Goal: Task Accomplishment & Management: Manage account settings

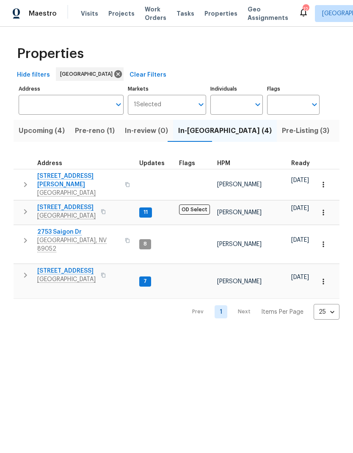
click at [92, 136] on span "Pre-reno (1)" at bounding box center [95, 131] width 40 height 12
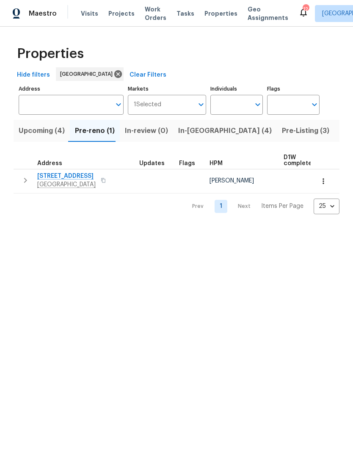
click at [70, 176] on span "[STREET_ADDRESS]" at bounding box center [66, 176] width 58 height 8
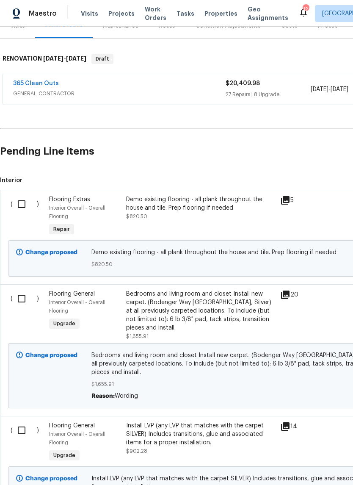
scroll to position [115, 0]
click at [21, 306] on input "checkbox" at bounding box center [25, 299] width 24 height 18
checkbox input "true"
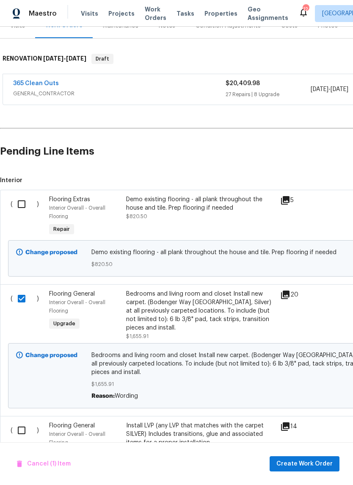
click at [25, 205] on input "checkbox" at bounding box center [25, 204] width 24 height 18
checkbox input "true"
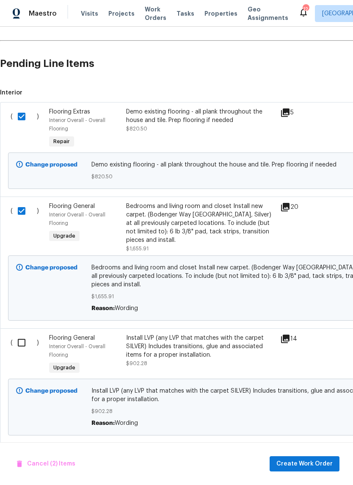
scroll to position [201, 0]
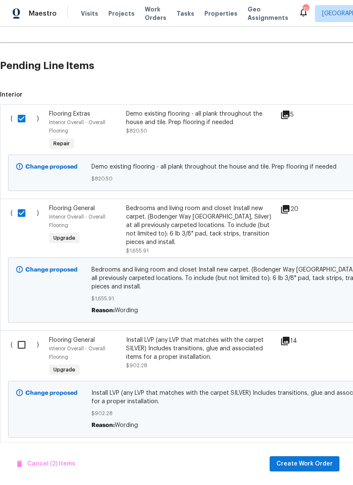
click at [16, 343] on input "checkbox" at bounding box center [25, 345] width 24 height 18
checkbox input "true"
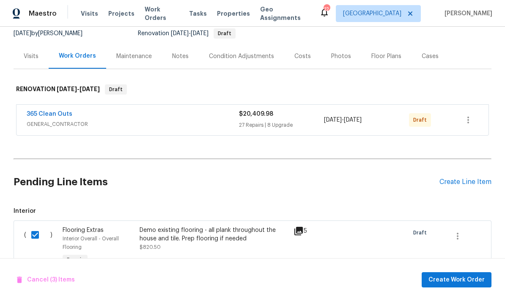
scroll to position [84, 0]
click at [353, 278] on span "Create Work Order" at bounding box center [457, 279] width 56 height 11
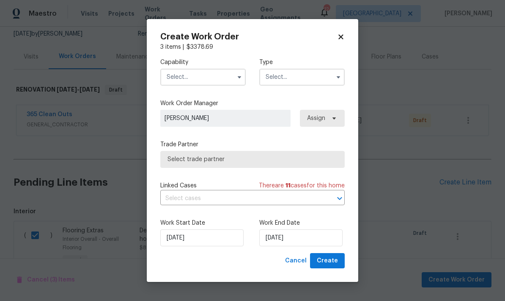
click at [189, 73] on input "text" at bounding box center [203, 77] width 86 height 17
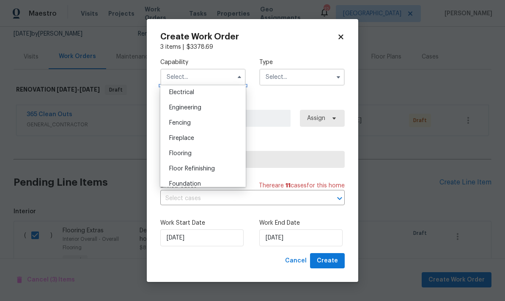
scroll to position [277, 0]
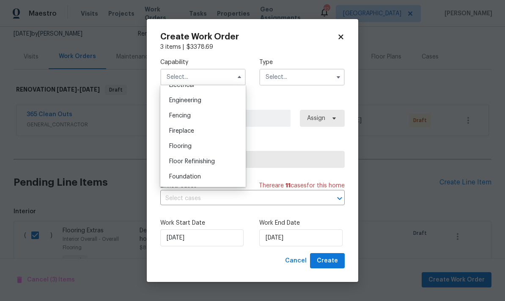
click at [173, 148] on span "Flooring" at bounding box center [180, 146] width 22 height 6
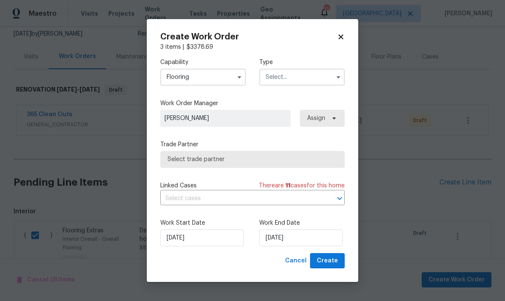
type input "Flooring"
click at [285, 73] on input "text" at bounding box center [302, 77] width 86 height 17
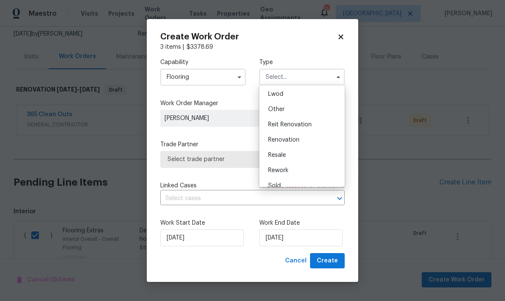
scroll to position [91, 0]
click at [316, 142] on div "Renovation" at bounding box center [302, 140] width 81 height 15
type input "Renovation"
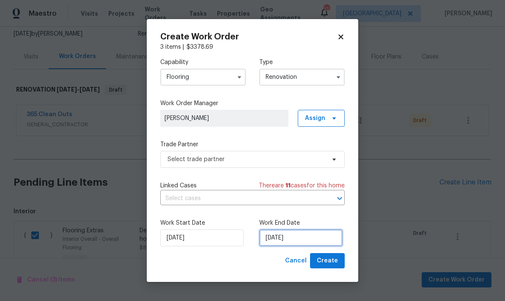
click at [312, 234] on input "[DATE]" at bounding box center [300, 237] width 83 height 17
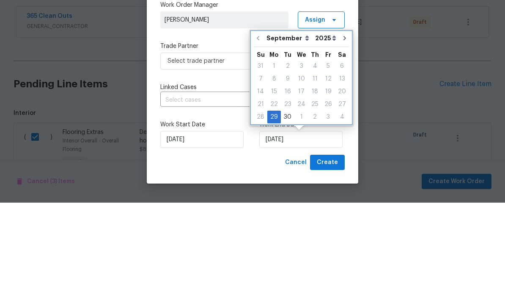
click at [342, 133] on icon "Go to next month" at bounding box center [345, 136] width 7 height 7
type input "10/29/2025"
select select "9"
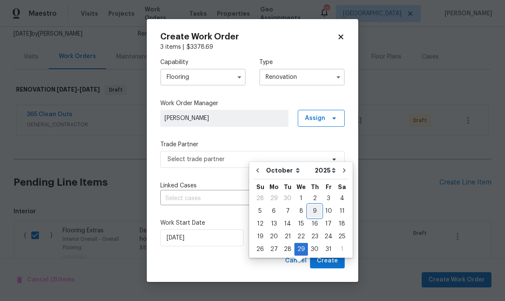
click at [315, 205] on div "9" at bounding box center [315, 211] width 14 height 12
type input "[DATE]"
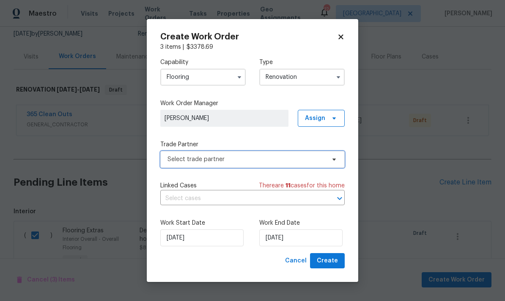
click at [181, 164] on span "Select trade partner" at bounding box center [252, 159] width 185 height 17
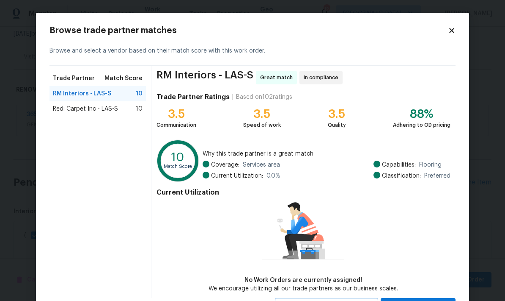
click at [58, 104] on div "Redi Carpet Inc - LAS-S 10" at bounding box center [98, 108] width 97 height 15
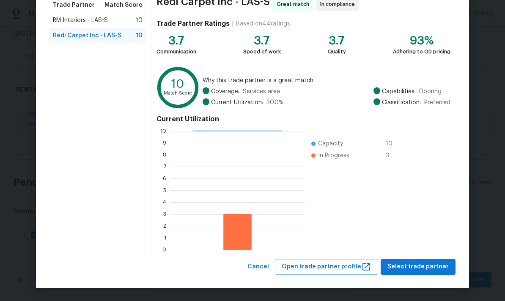
scroll to position [73, 0]
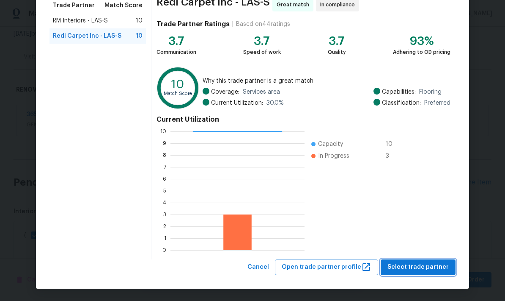
click at [353, 268] on span "Select trade partner" at bounding box center [418, 267] width 61 height 11
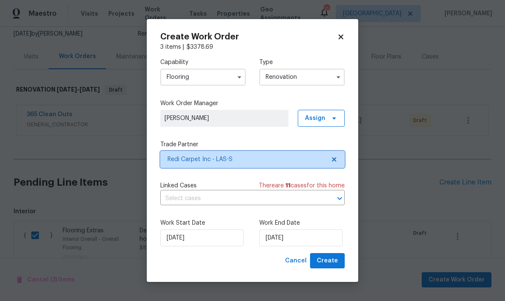
scroll to position [0, 0]
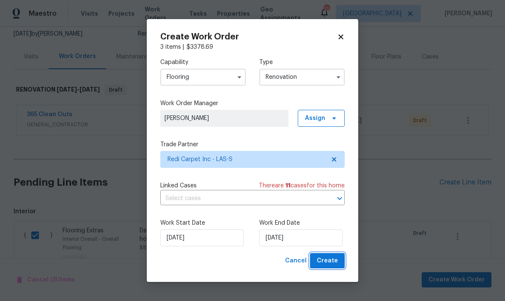
click at [341, 259] on button "Create" at bounding box center [327, 261] width 35 height 16
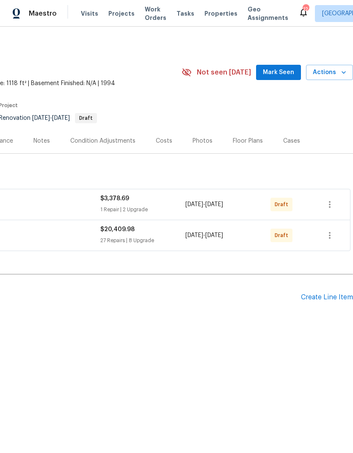
scroll to position [0, 125]
click at [339, 202] on button "button" at bounding box center [330, 204] width 20 height 20
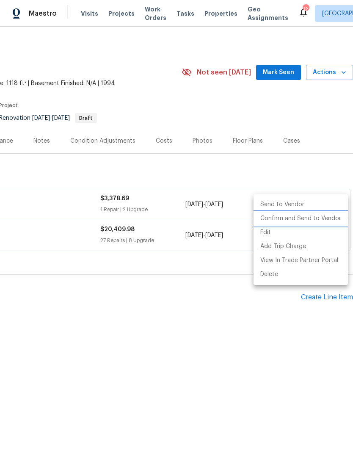
click at [327, 217] on li "Confirm and Send to Vendor" at bounding box center [301, 219] width 94 height 14
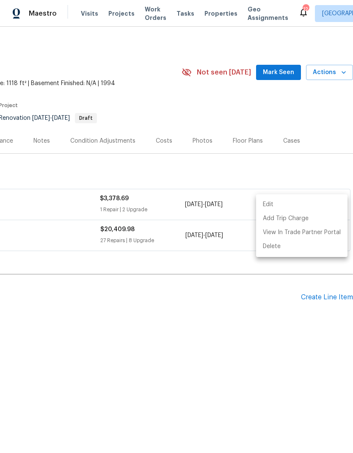
click at [220, 317] on div at bounding box center [176, 226] width 353 height 453
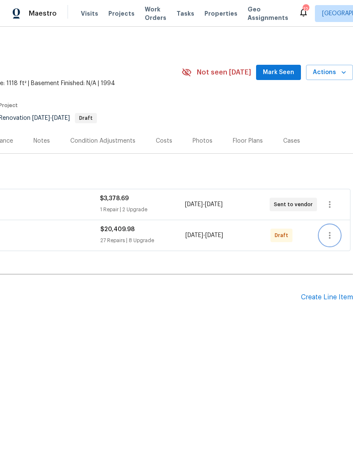
click at [331, 233] on icon "button" at bounding box center [330, 235] width 10 height 10
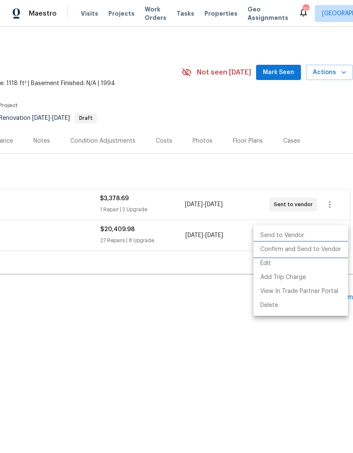
click at [314, 250] on li "Confirm and Send to Vendor" at bounding box center [301, 250] width 94 height 14
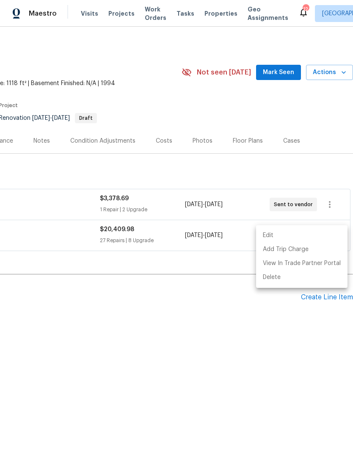
click at [289, 64] on div at bounding box center [176, 226] width 353 height 453
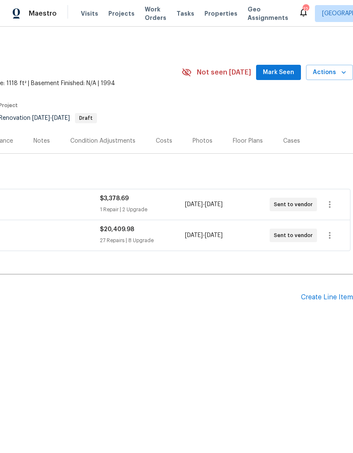
click at [292, 76] on span "Mark Seen" at bounding box center [278, 72] width 31 height 11
click at [86, 14] on span "Visits" at bounding box center [89, 13] width 17 height 8
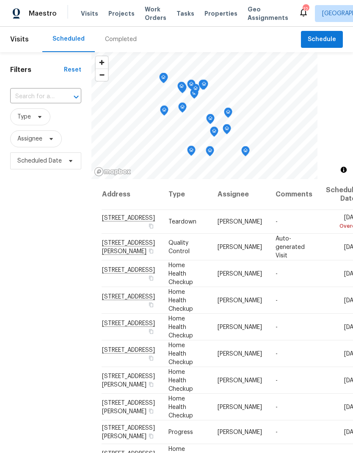
click at [91, 10] on span "Visits" at bounding box center [89, 13] width 17 height 8
click at [0, 0] on span at bounding box center [0, 0] width 0 height 0
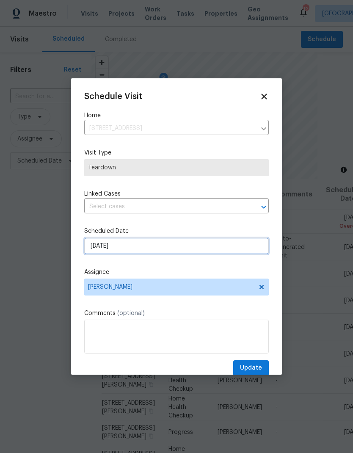
click at [174, 243] on input "[DATE]" at bounding box center [176, 245] width 185 height 17
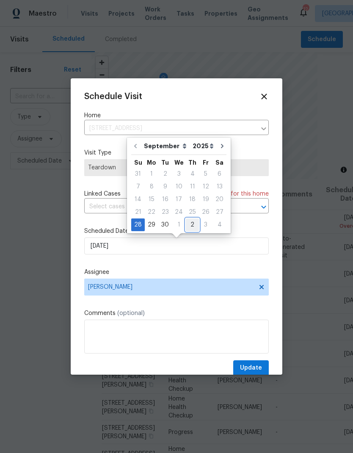
click at [193, 222] on div "2" at bounding box center [192, 225] width 13 height 12
type input "[DATE]"
select select "9"
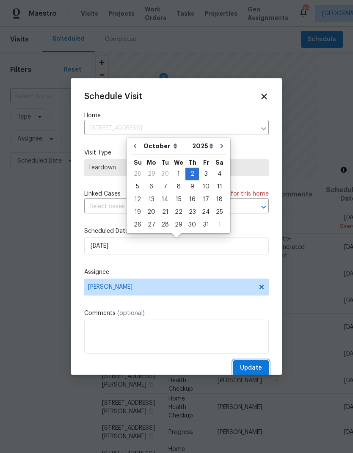
click at [257, 364] on button "Update" at bounding box center [251, 368] width 36 height 16
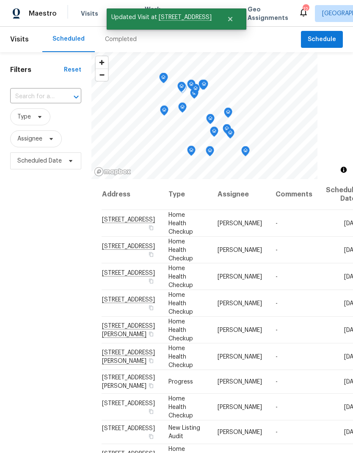
click at [0, 0] on span at bounding box center [0, 0] width 0 height 0
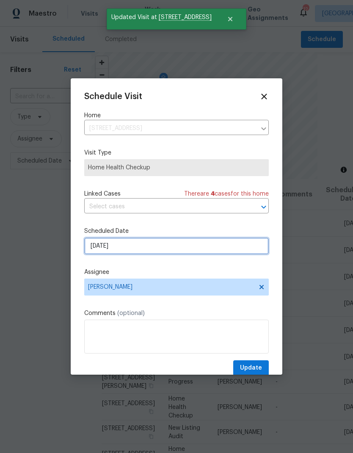
click at [146, 254] on input "[DATE]" at bounding box center [176, 245] width 185 height 17
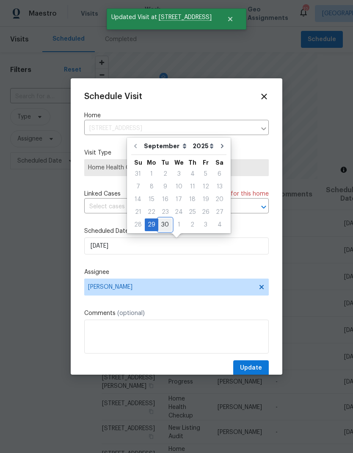
click at [166, 223] on div "30" at bounding box center [165, 225] width 14 height 12
type input "[DATE]"
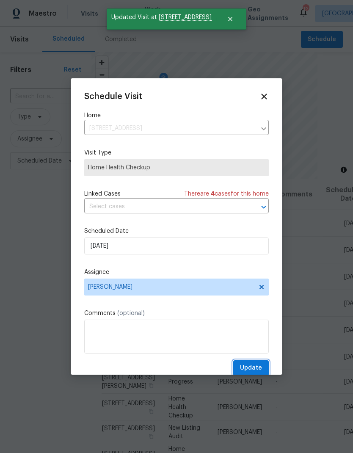
click at [257, 370] on span "Update" at bounding box center [251, 368] width 22 height 11
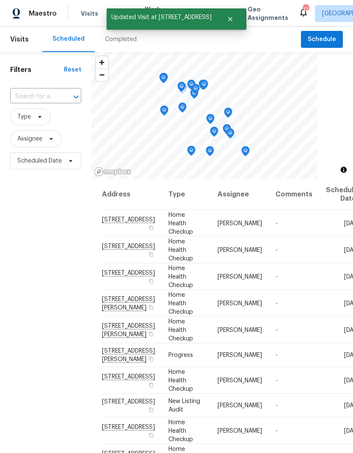
click at [319, 237] on td "[DATE]" at bounding box center [340, 223] width 43 height 27
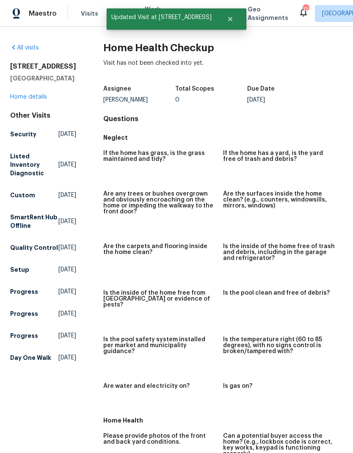
click at [87, 10] on span "Visits" at bounding box center [89, 13] width 17 height 8
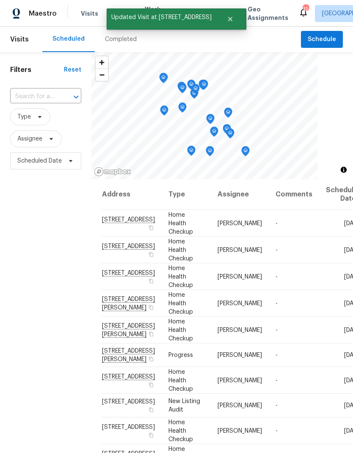
click at [0, 0] on icon at bounding box center [0, 0] width 0 height 0
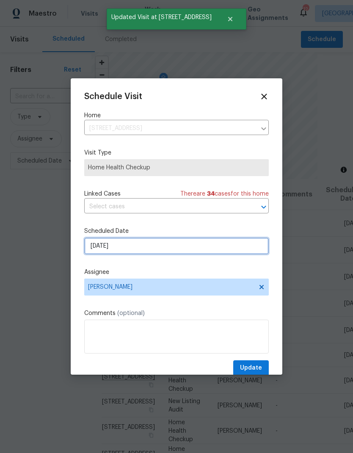
click at [124, 248] on input "[DATE]" at bounding box center [176, 245] width 185 height 17
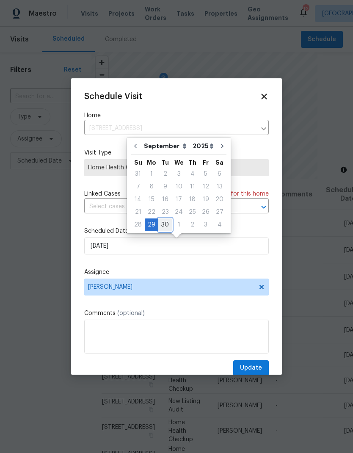
click at [158, 222] on div "30" at bounding box center [165, 225] width 14 height 12
type input "[DATE]"
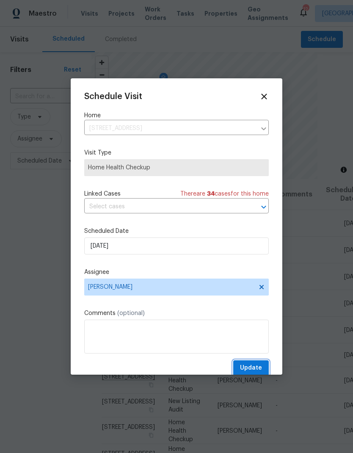
click at [255, 371] on span "Update" at bounding box center [251, 368] width 22 height 11
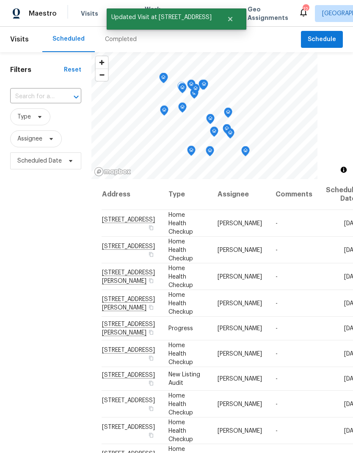
click at [0, 0] on icon at bounding box center [0, 0] width 0 height 0
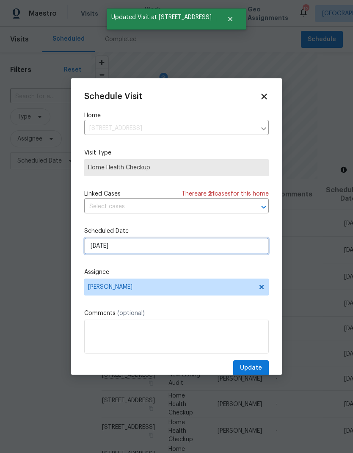
click at [136, 250] on input "[DATE]" at bounding box center [176, 245] width 185 height 17
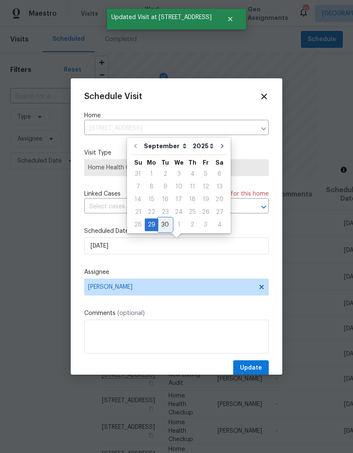
click at [160, 225] on div "30" at bounding box center [165, 225] width 14 height 12
type input "[DATE]"
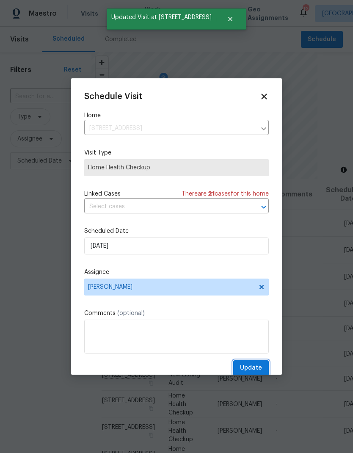
click at [248, 373] on span "Update" at bounding box center [251, 368] width 22 height 11
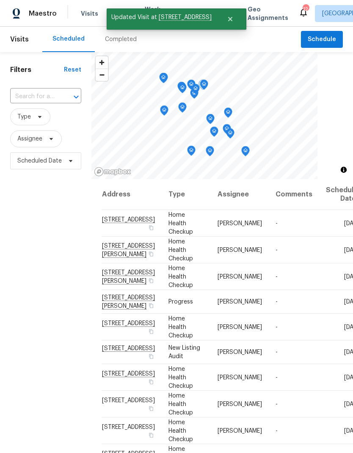
click at [0, 0] on icon at bounding box center [0, 0] width 0 height 0
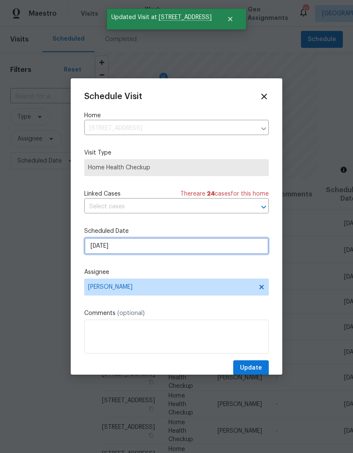
click at [122, 243] on input "[DATE]" at bounding box center [176, 245] width 185 height 17
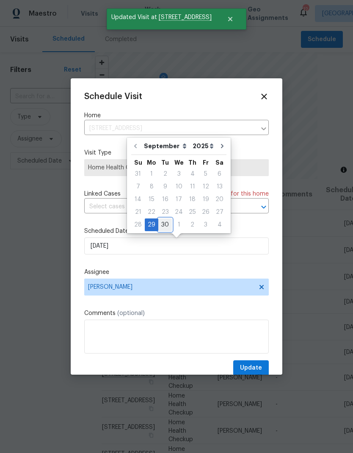
click at [159, 226] on div "30" at bounding box center [165, 225] width 14 height 12
type input "[DATE]"
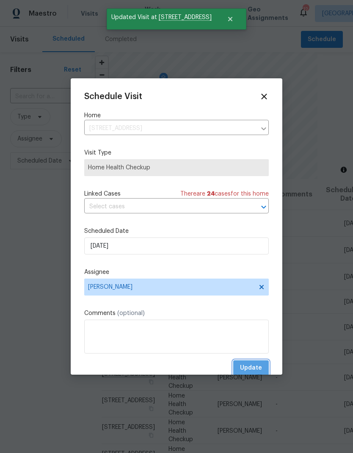
click at [262, 368] on button "Update" at bounding box center [251, 368] width 36 height 16
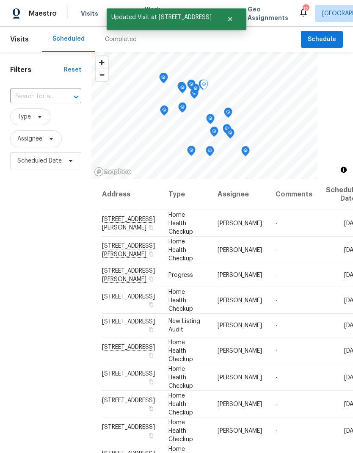
click at [0, 0] on span at bounding box center [0, 0] width 0 height 0
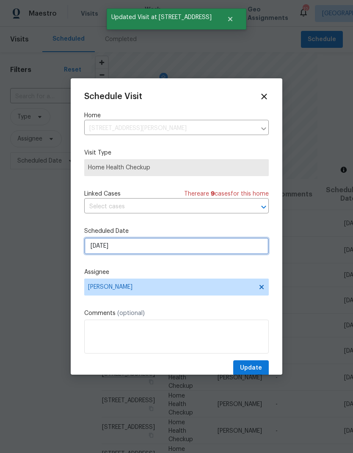
click at [130, 246] on input "[DATE]" at bounding box center [176, 245] width 185 height 17
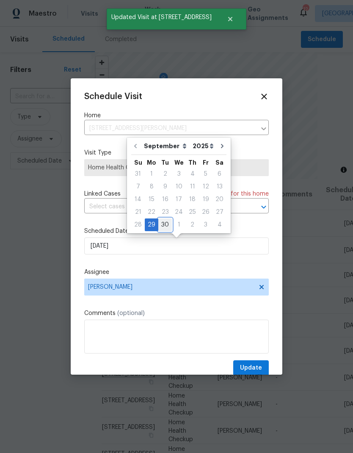
click at [162, 226] on div "30" at bounding box center [165, 225] width 14 height 12
type input "[DATE]"
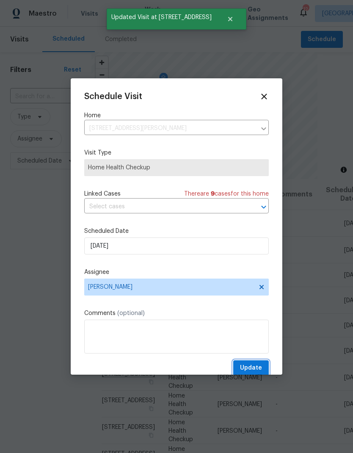
click at [257, 366] on span "Update" at bounding box center [251, 368] width 22 height 11
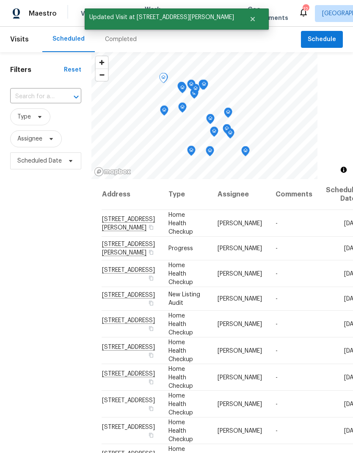
click at [0, 0] on icon at bounding box center [0, 0] width 0 height 0
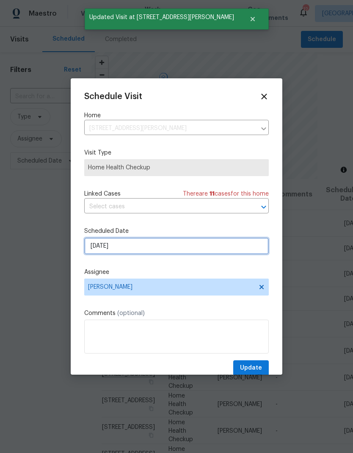
click at [136, 254] on input "[DATE]" at bounding box center [176, 245] width 185 height 17
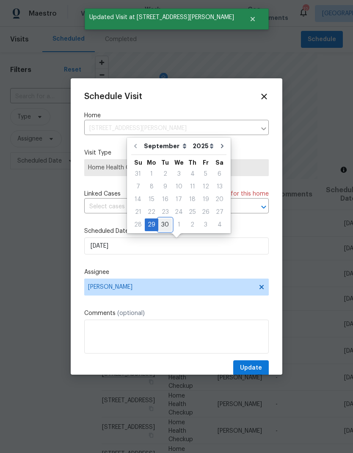
click at [164, 225] on div "30" at bounding box center [165, 225] width 14 height 12
type input "[DATE]"
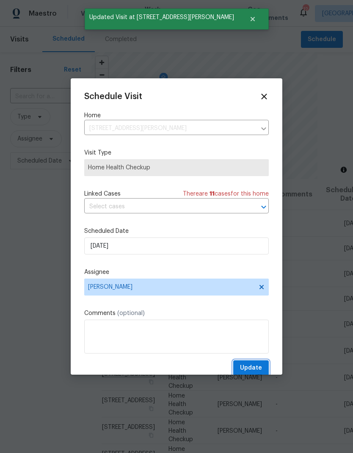
click at [257, 369] on span "Update" at bounding box center [251, 368] width 22 height 11
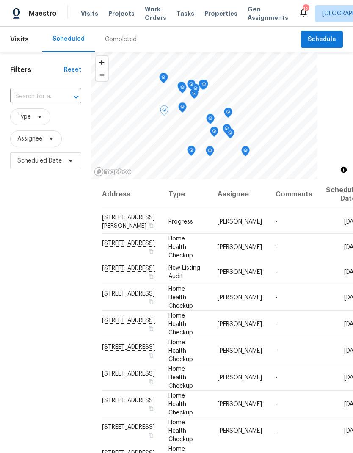
click at [0, 0] on icon at bounding box center [0, 0] width 0 height 0
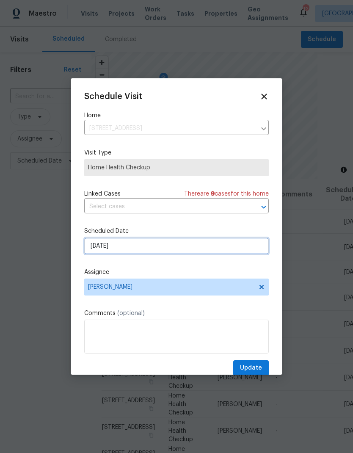
click at [156, 246] on input "[DATE]" at bounding box center [176, 245] width 185 height 17
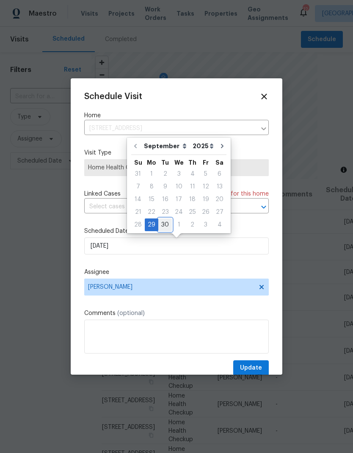
click at [163, 229] on div "30" at bounding box center [165, 225] width 14 height 12
type input "[DATE]"
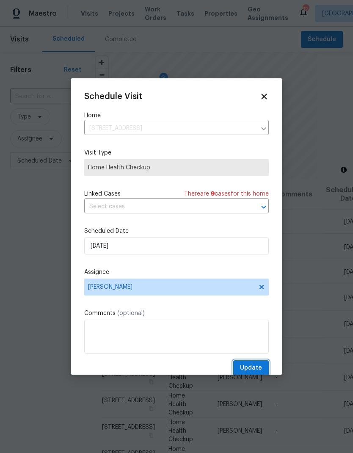
click at [259, 367] on span "Update" at bounding box center [251, 368] width 22 height 11
